Goal: Find specific page/section: Find specific page/section

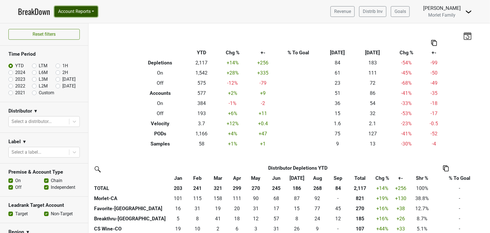
click at [87, 12] on button "Account Reports" at bounding box center [75, 11] width 43 height 11
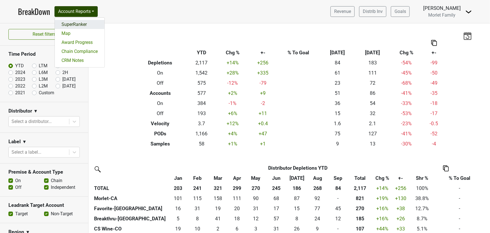
click at [82, 25] on link "SuperRanker" at bounding box center [80, 24] width 50 height 9
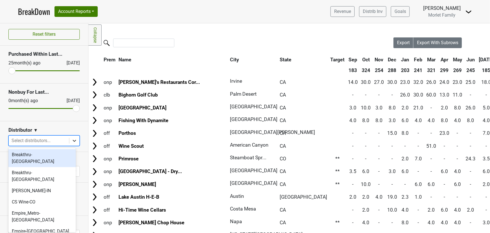
click at [69, 139] on div at bounding box center [74, 140] width 10 height 10
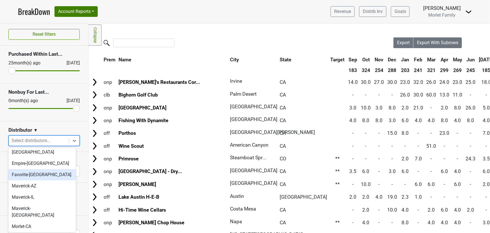
scroll to position [76, 0]
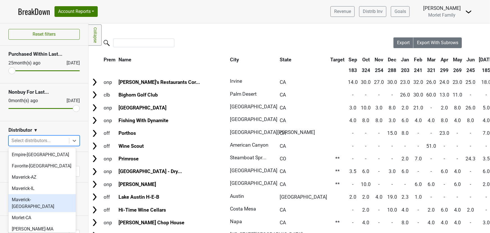
click at [51, 194] on div "Maverick-MN" at bounding box center [41, 203] width 67 height 18
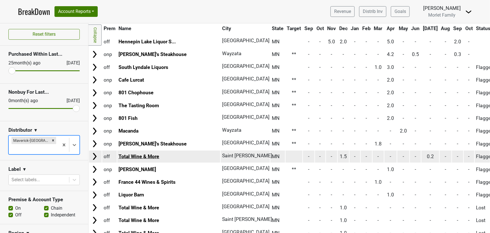
scroll to position [0, 0]
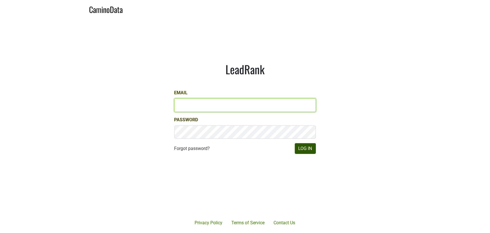
type input "[PERSON_NAME][EMAIL_ADDRESS][DOMAIN_NAME]"
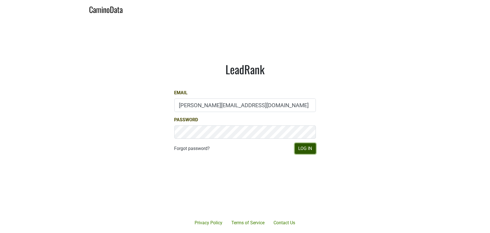
click at [303, 151] on button "Log In" at bounding box center [305, 148] width 21 height 11
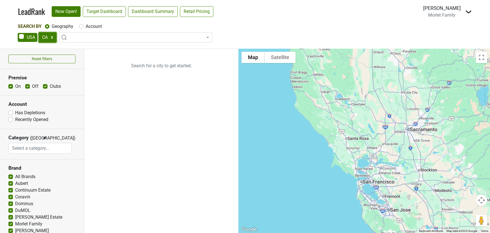
click at [49, 37] on select "AK AL AR AZ CA CO CT DC DE FL [GEOGRAPHIC_DATA] HI IA ID IL IN KS [GEOGRAPHIC_D…" at bounding box center [47, 37] width 18 height 11
select select "MN"
click at [38, 32] on select "AK AL AR AZ CA CO CT DC DE FL GA HI IA ID IL IN KS KY LA MA MD ME MI MN MO MS M…" at bounding box center [47, 37] width 18 height 11
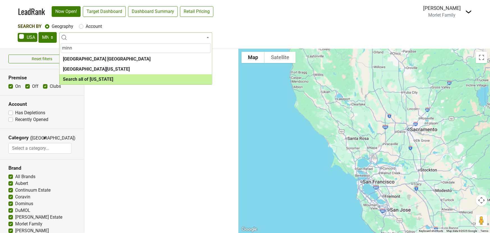
type input "minn"
select select "ALL_MN"
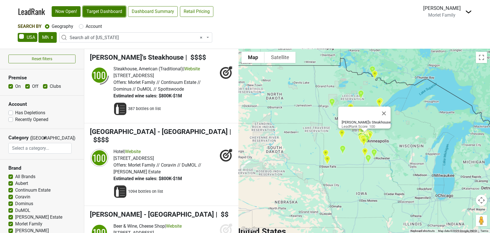
click at [110, 14] on link "Target Dashboard" at bounding box center [104, 11] width 43 height 11
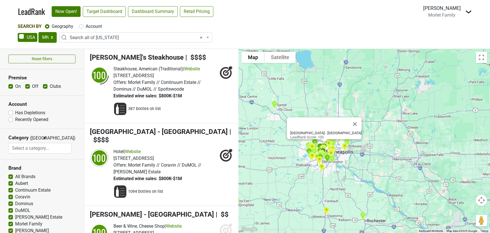
drag, startPoint x: 317, startPoint y: 133, endPoint x: 334, endPoint y: 164, distance: 35.8
click at [339, 163] on div "Four Seasons Hotel - Mara LeadRank Score: 100" at bounding box center [364, 141] width 251 height 184
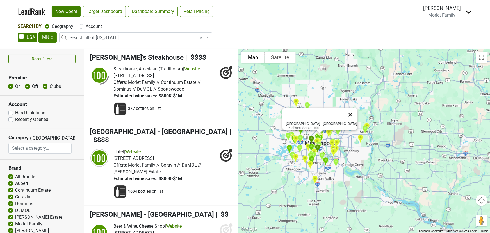
click at [344, 108] on button "Close" at bounding box center [350, 114] width 13 height 13
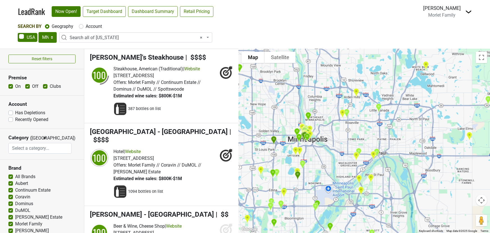
drag, startPoint x: 308, startPoint y: 161, endPoint x: 319, endPoint y: 152, distance: 13.9
click at [319, 152] on div at bounding box center [364, 141] width 251 height 184
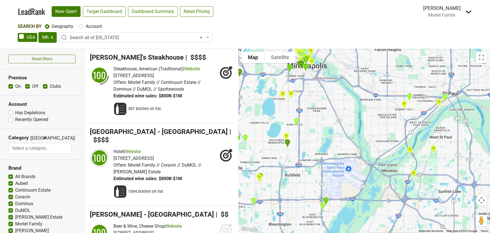
click at [438, 101] on img "Forepaugh's Restaurant" at bounding box center [439, 103] width 10 height 14
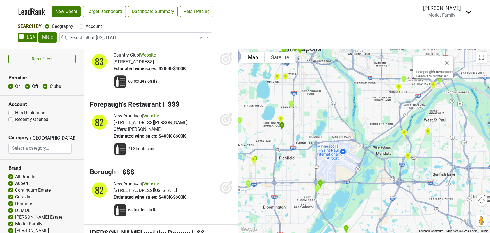
scroll to position [5253, 0]
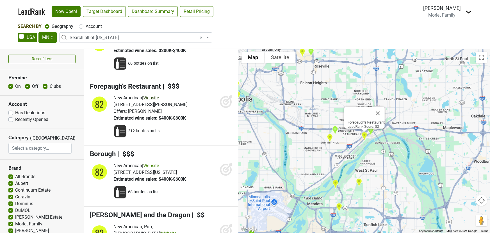
click at [156, 95] on link "Website" at bounding box center [151, 97] width 16 height 5
